Goal: Task Accomplishment & Management: Use online tool/utility

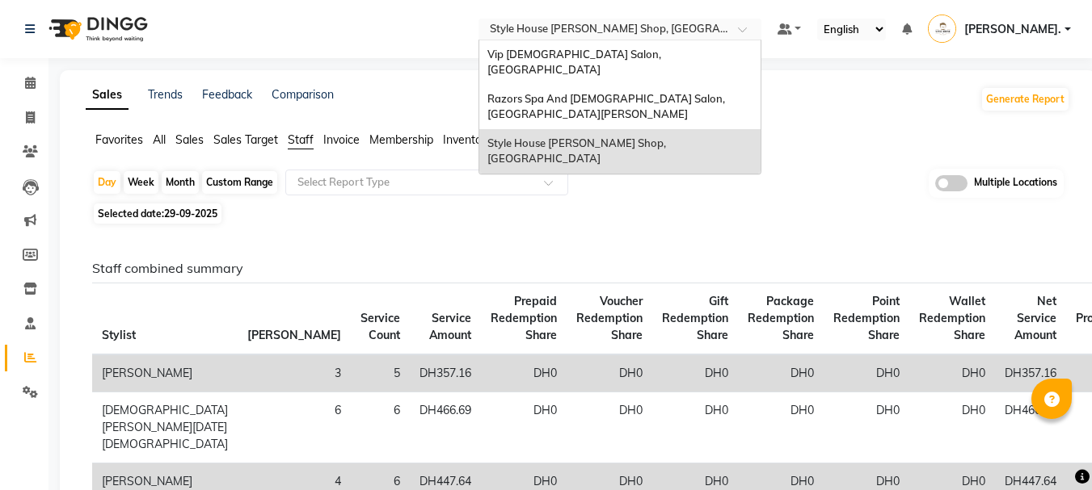
click at [671, 25] on input "text" at bounding box center [603, 31] width 234 height 16
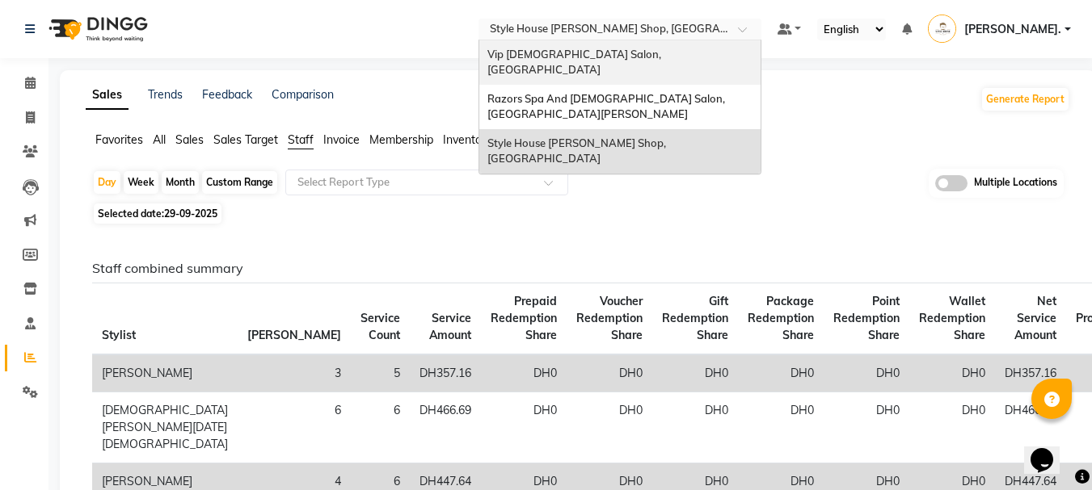
click at [627, 58] on span "Vip [DEMOGRAPHIC_DATA] Salon, [GEOGRAPHIC_DATA]" at bounding box center [575, 62] width 176 height 29
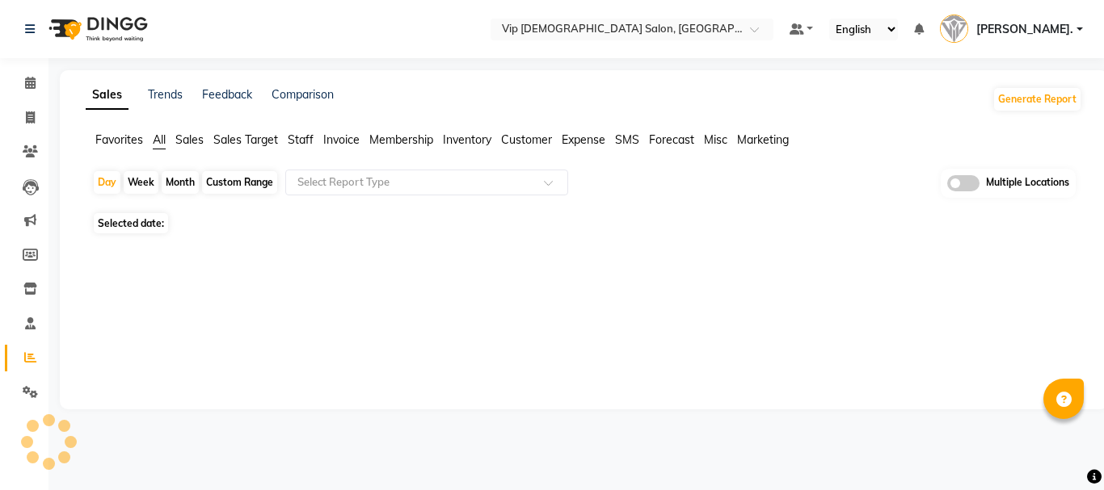
select select "en"
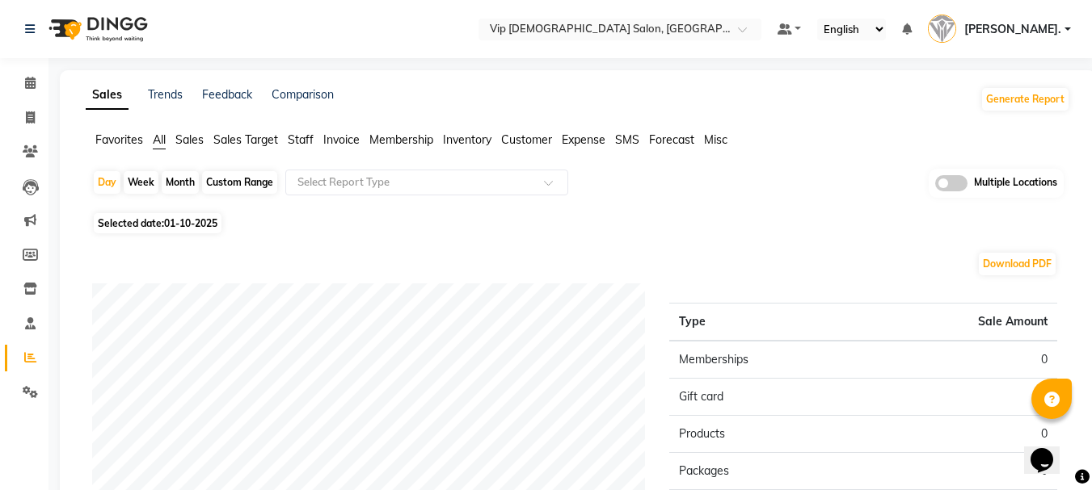
click at [233, 183] on div "Custom Range" at bounding box center [239, 182] width 75 height 23
select select "10"
select select "2025"
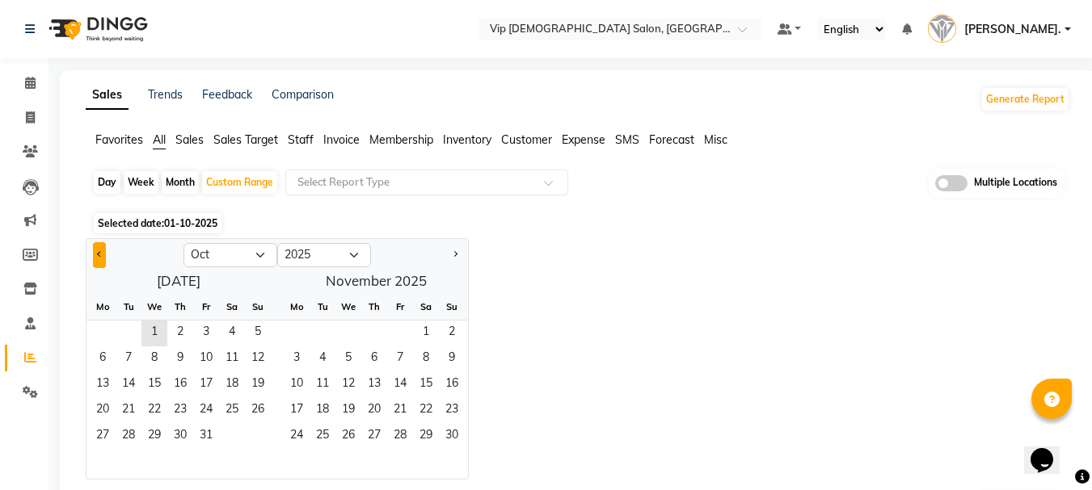
click at [95, 267] on button "Previous month" at bounding box center [99, 255] width 13 height 26
select select "9"
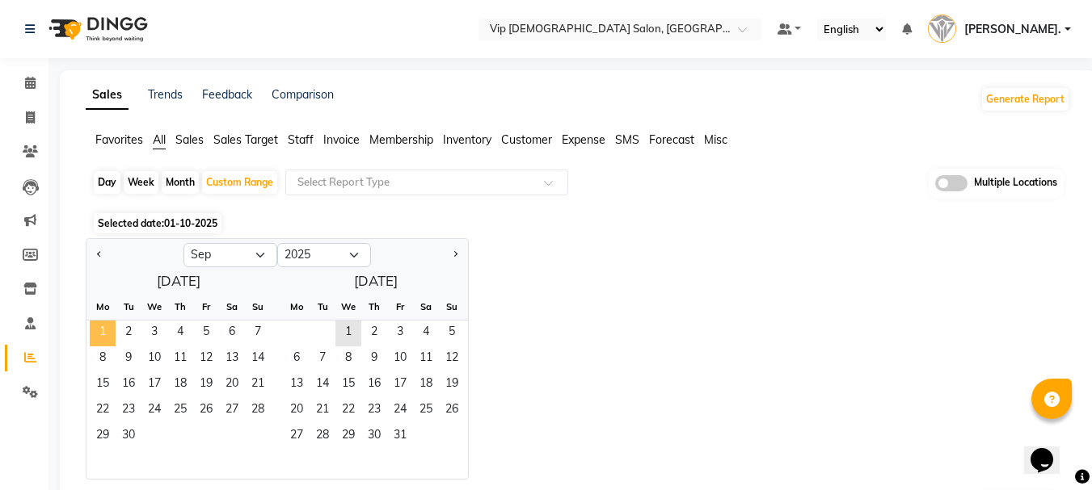
click at [101, 328] on span "1" at bounding box center [103, 334] width 26 height 26
click at [134, 440] on span "30" at bounding box center [129, 437] width 26 height 26
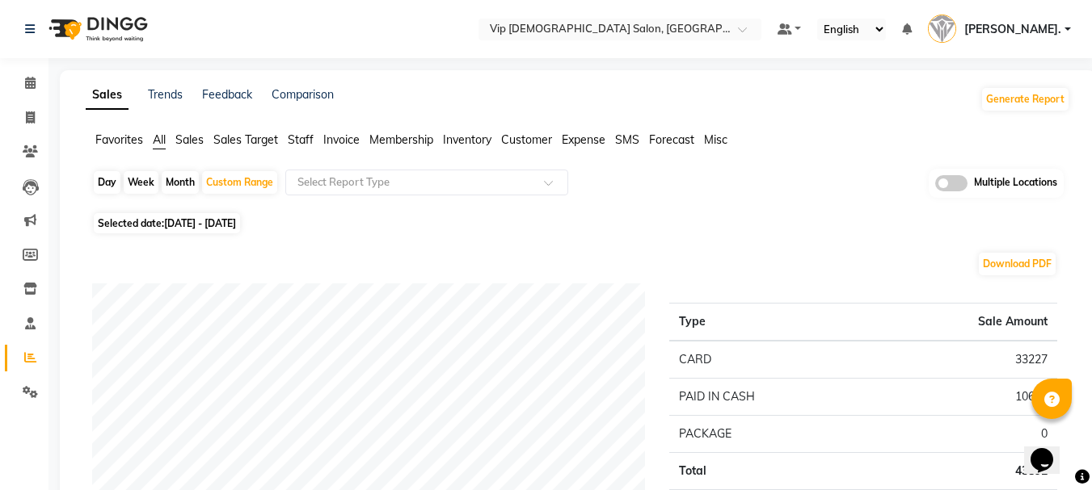
click at [309, 136] on span "Staff" at bounding box center [301, 140] width 26 height 15
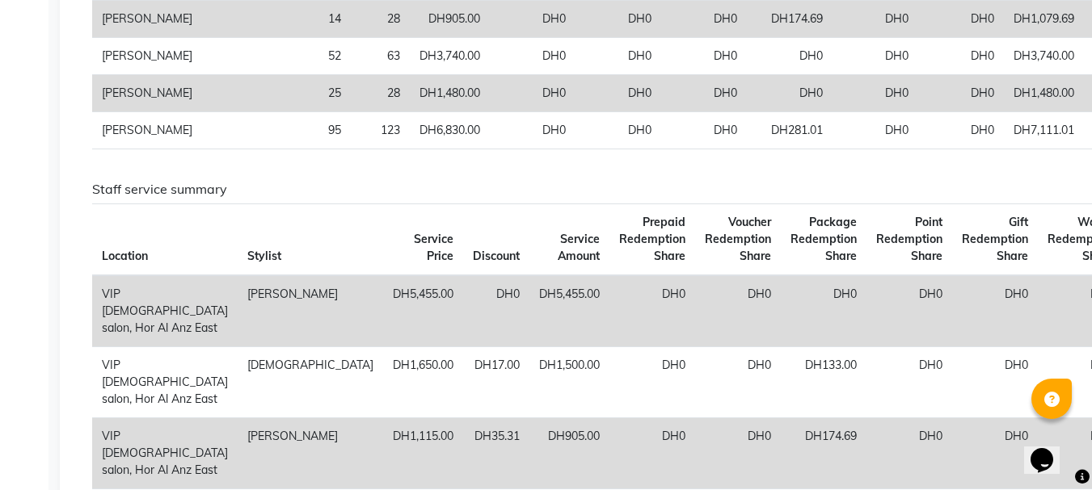
scroll to position [670, 0]
click at [780, 276] on th "Package Redemption Share" at bounding box center [823, 240] width 86 height 72
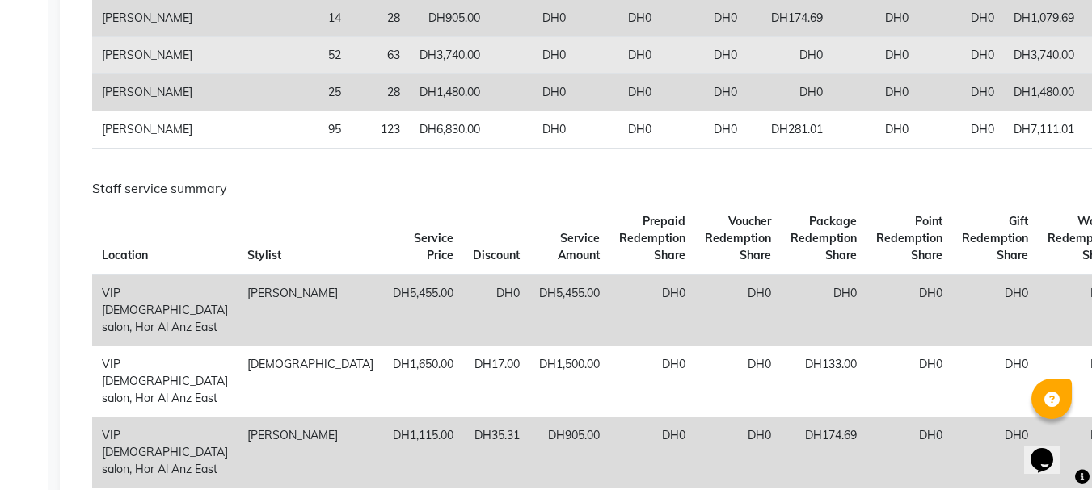
scroll to position [0, 0]
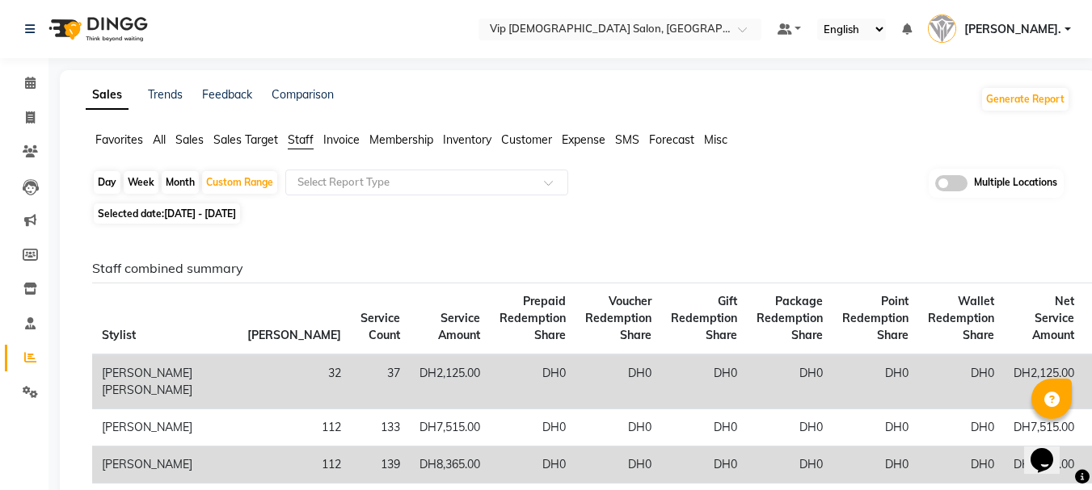
click at [195, 147] on li "Sales" at bounding box center [189, 140] width 28 height 17
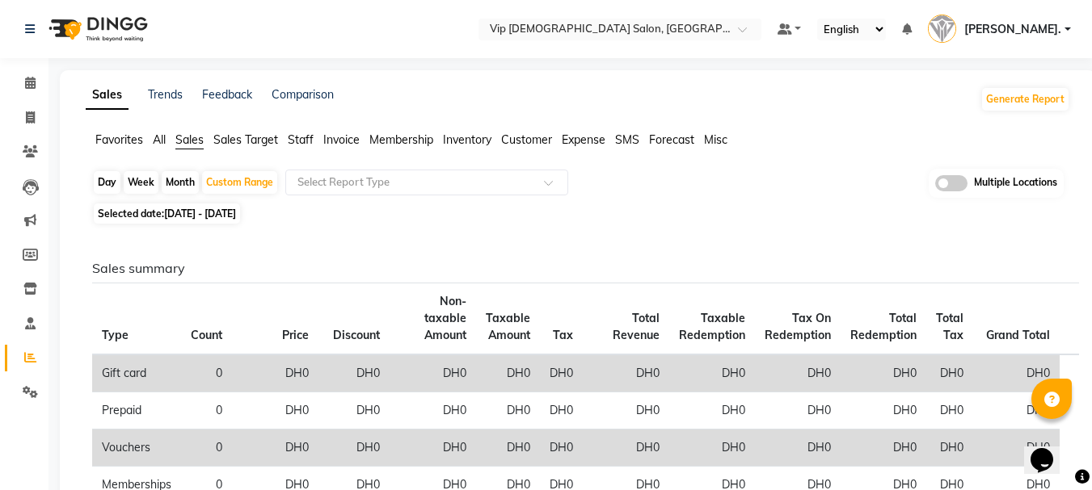
click at [300, 135] on span "Staff" at bounding box center [301, 140] width 26 height 15
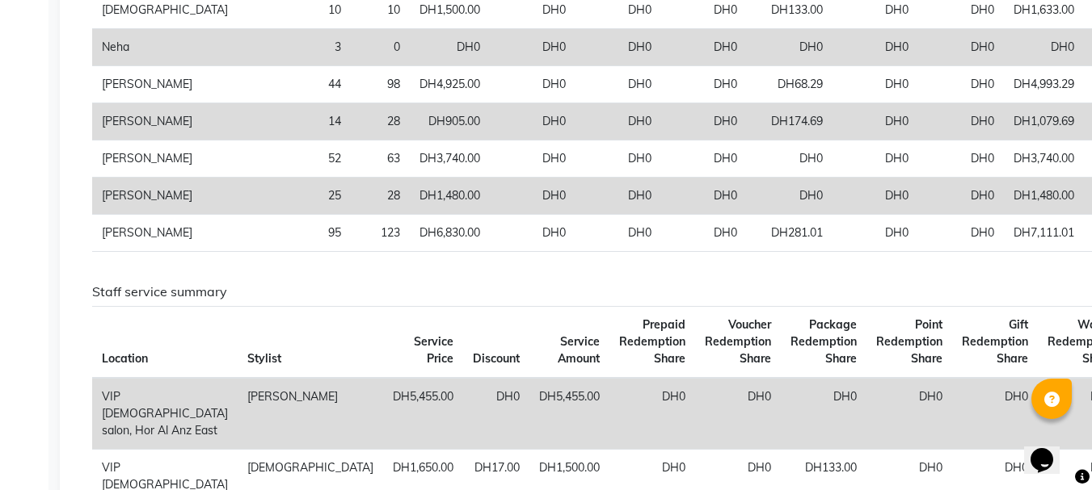
scroll to position [567, 0]
